Goal: Task Accomplishment & Management: Manage account settings

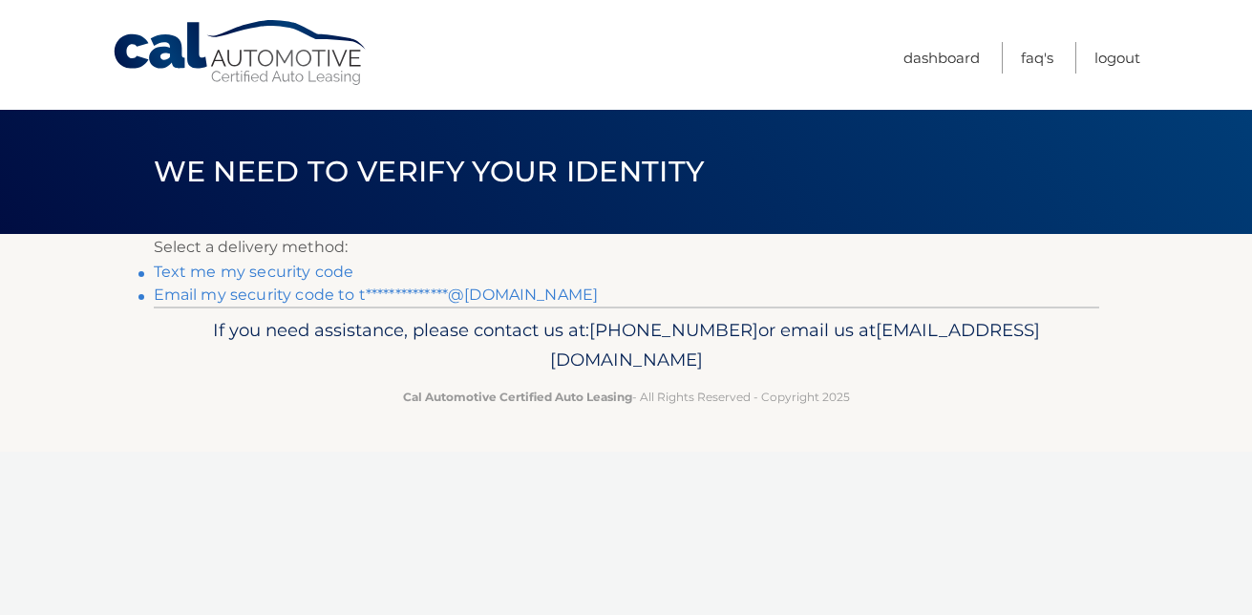
click at [286, 296] on link "**********" at bounding box center [376, 295] width 445 height 18
click at [522, 269] on li "Text me my security code" at bounding box center [627, 272] width 946 height 23
drag, startPoint x: 699, startPoint y: 406, endPoint x: 688, endPoint y: 426, distance: 23.1
click at [695, 417] on footer "If you need assistance, please contact us at: [PHONE_NUMBER] or email us at [EM…" at bounding box center [626, 379] width 1252 height 145
click at [570, 476] on div "Cal Automotive Menu Dashboard FAQ's Logout ×" at bounding box center [626, 307] width 1252 height 615
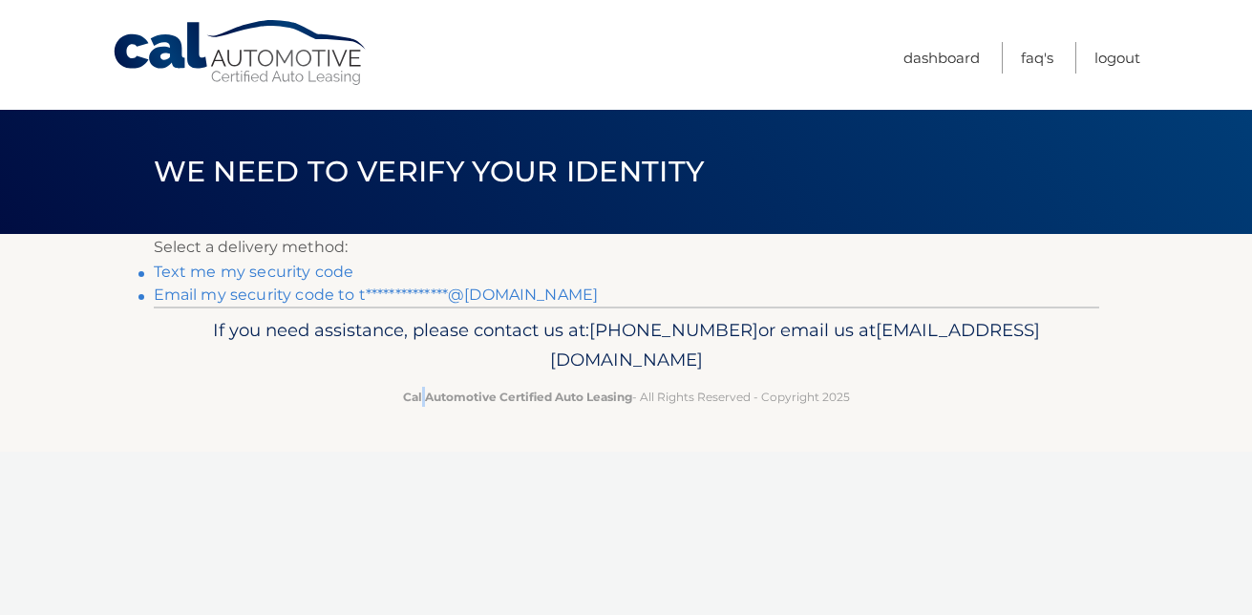
drag, startPoint x: 570, startPoint y: 476, endPoint x: 427, endPoint y: 460, distance: 144.1
click at [427, 460] on div "Cal Automotive Menu Dashboard FAQ's Logout ×" at bounding box center [626, 307] width 1252 height 615
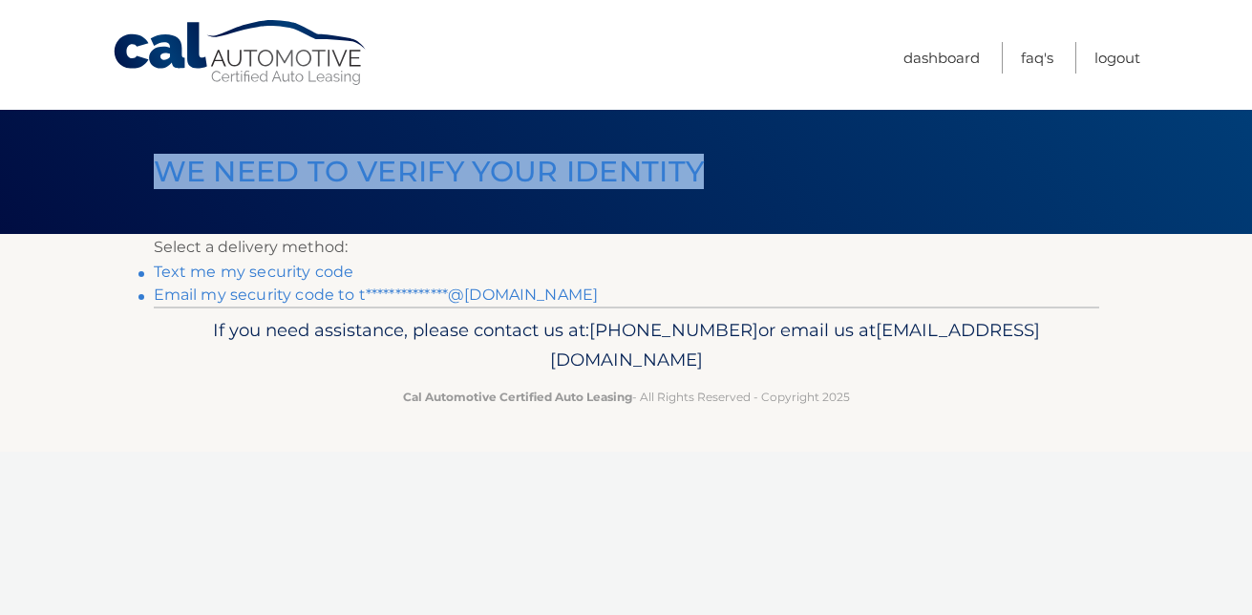
drag, startPoint x: 1197, startPoint y: 108, endPoint x: 1200, endPoint y: 186, distance: 78.4
click at [1200, 186] on div "Cal Automotive Menu Dashboard FAQ's Logout ×" at bounding box center [626, 307] width 1252 height 615
